Goal: Navigation & Orientation: Find specific page/section

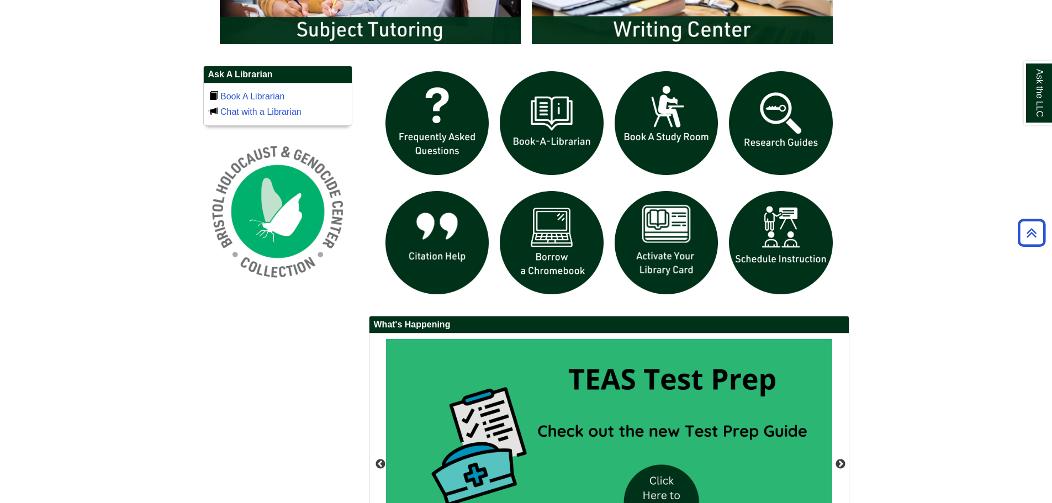
scroll to position [742, 0]
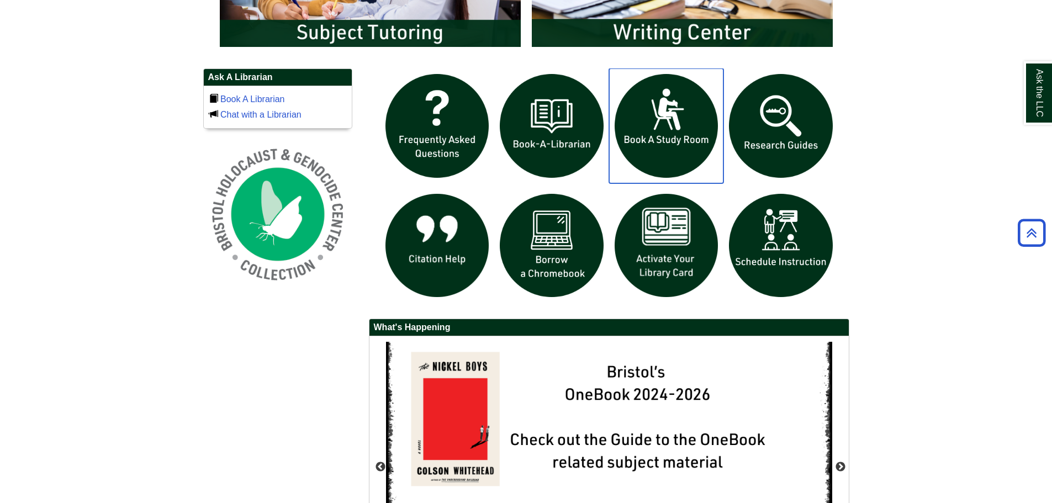
click at [650, 172] on img "slideshow" at bounding box center [666, 125] width 115 height 115
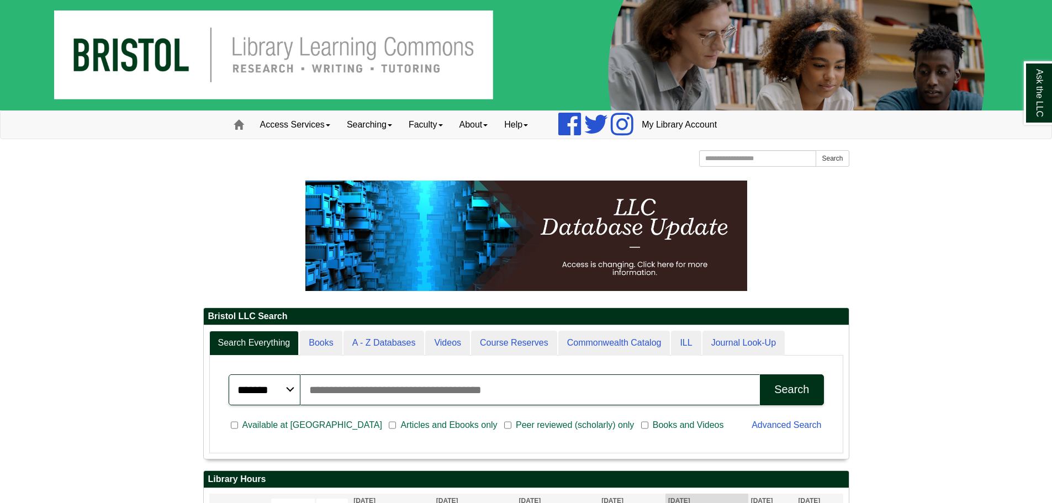
scroll to position [0, 0]
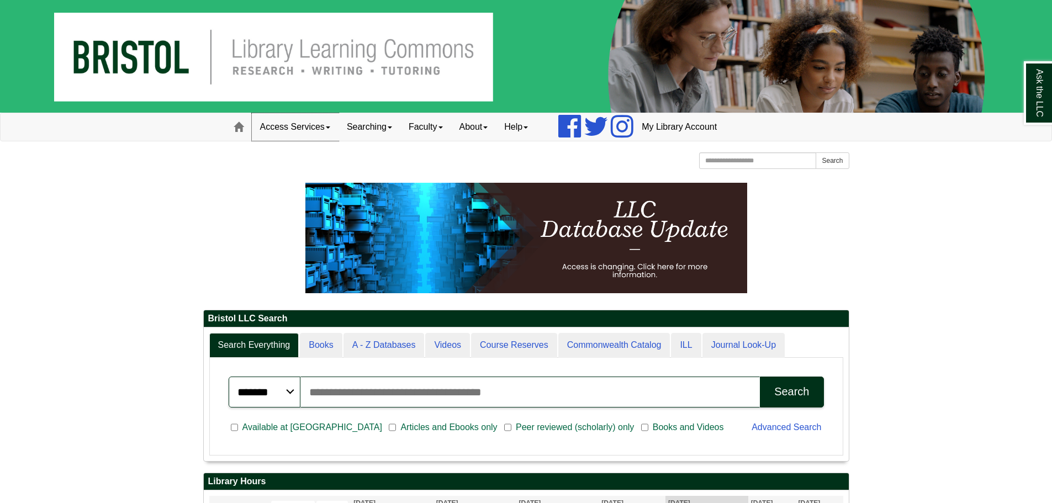
click at [309, 125] on link "Access Services" at bounding box center [295, 127] width 87 height 28
click at [375, 128] on link "Searching" at bounding box center [369, 127] width 62 height 28
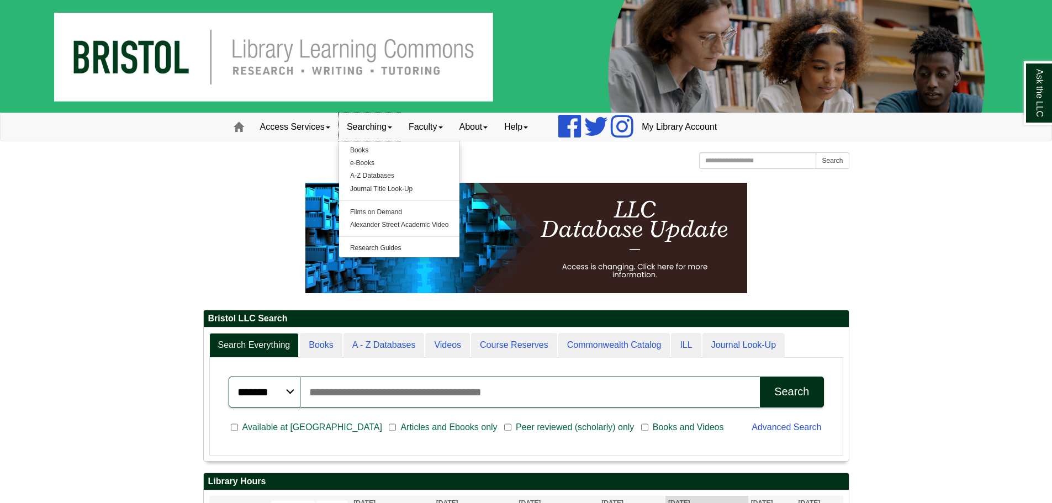
click at [375, 128] on link "Searching" at bounding box center [369, 127] width 62 height 28
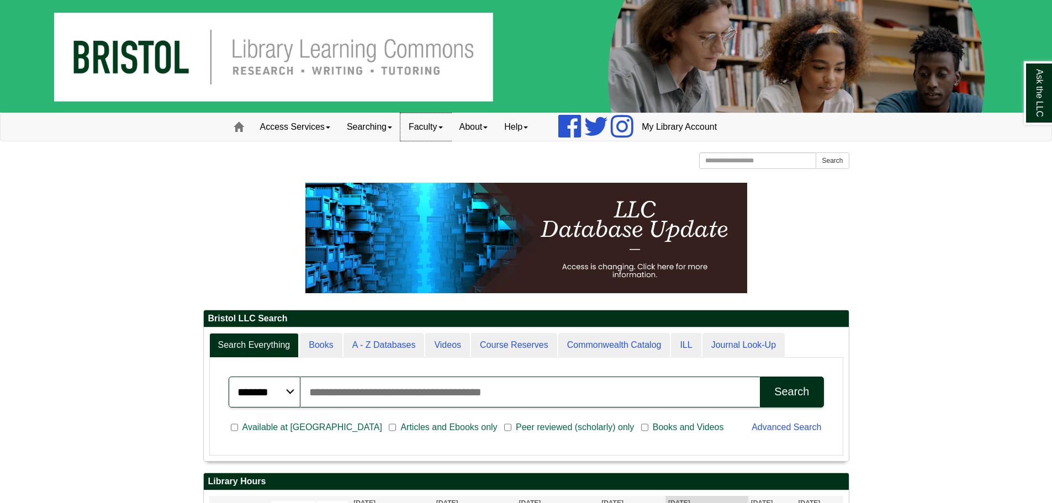
click at [436, 126] on link "Faculty" at bounding box center [425, 127] width 51 height 28
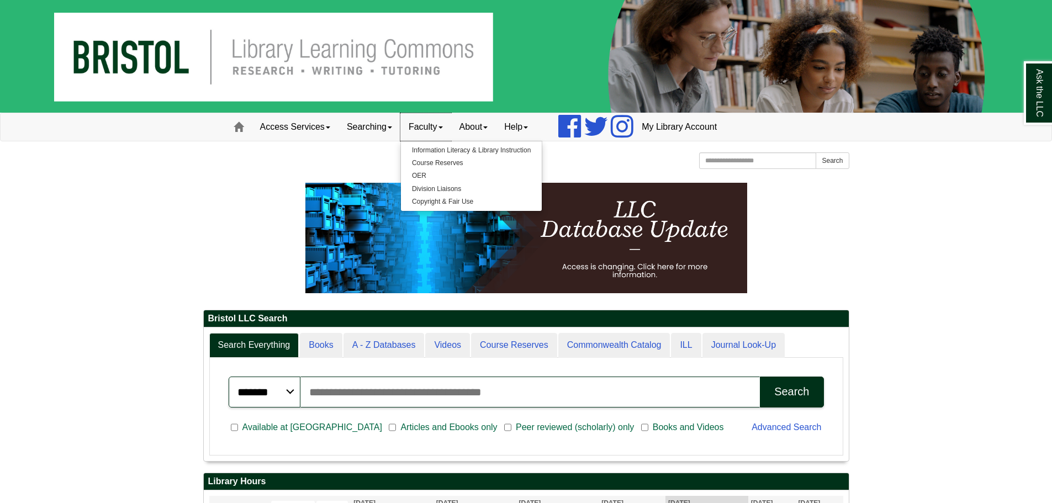
click at [436, 126] on link "Faculty" at bounding box center [425, 127] width 51 height 28
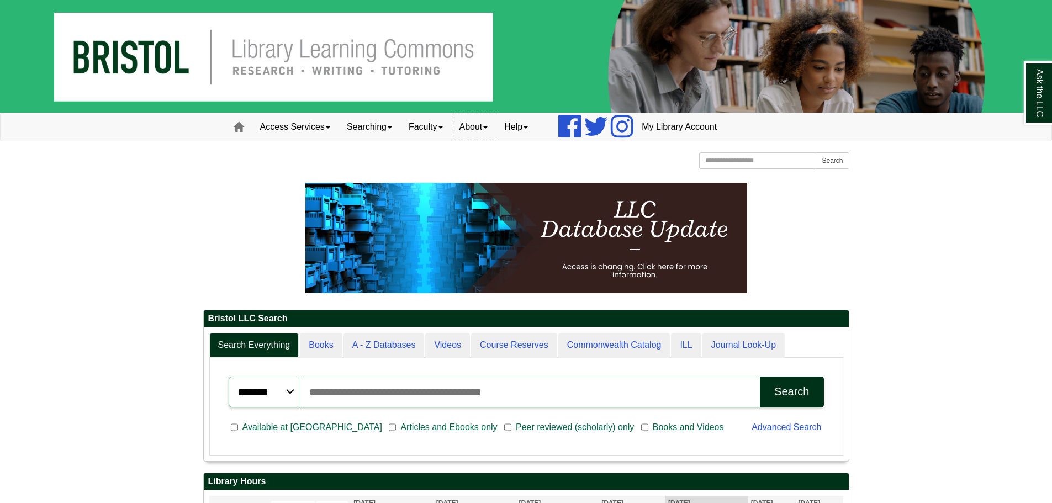
click at [480, 126] on link "About" at bounding box center [473, 127] width 45 height 28
